Goal: Information Seeking & Learning: Learn about a topic

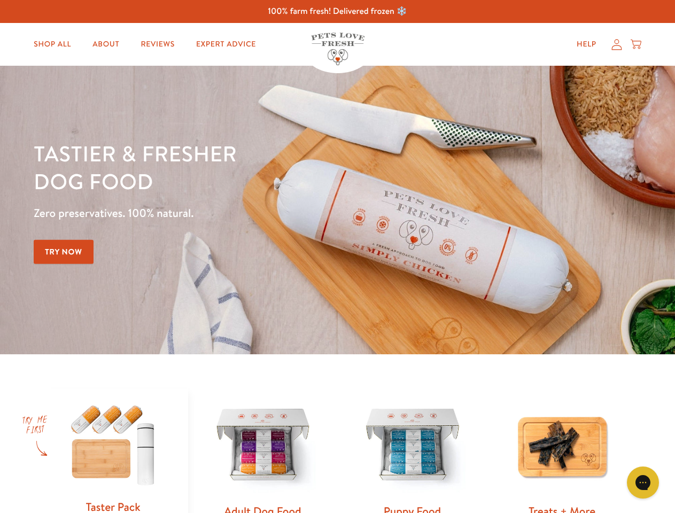
click at [337, 257] on div "Tastier & fresher dog food Zero preservatives. 100% natural. Try Now" at bounding box center [236, 209] width 405 height 141
click at [643, 483] on icon "Gorgias live chat" at bounding box center [643, 482] width 10 height 10
